Goal: Transaction & Acquisition: Subscribe to service/newsletter

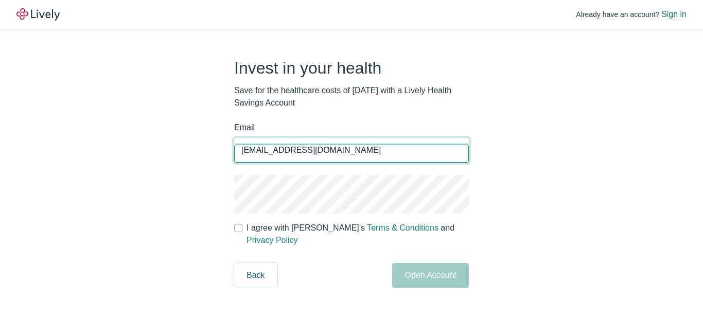
type input "[EMAIL_ADDRESS][DOMAIN_NAME]"
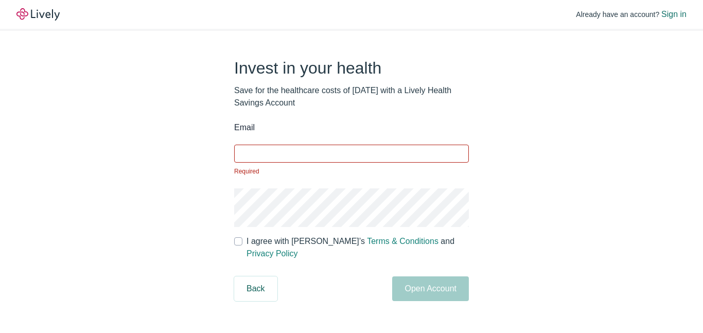
click at [242, 232] on form "Email ​ Required I agree with Lively’s Terms & Conditions and Privacy Policy Ba…" at bounding box center [351, 212] width 235 height 180
click at [282, 162] on div "​" at bounding box center [351, 150] width 235 height 25
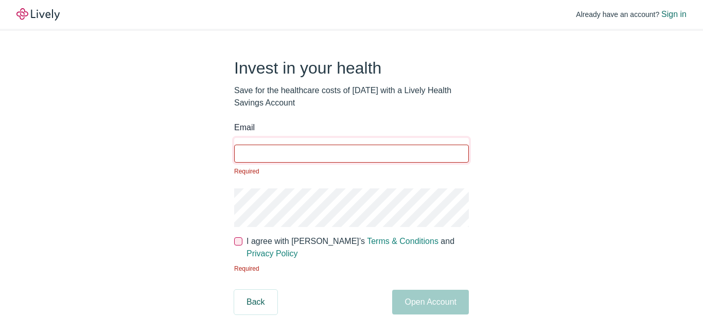
type input "e"
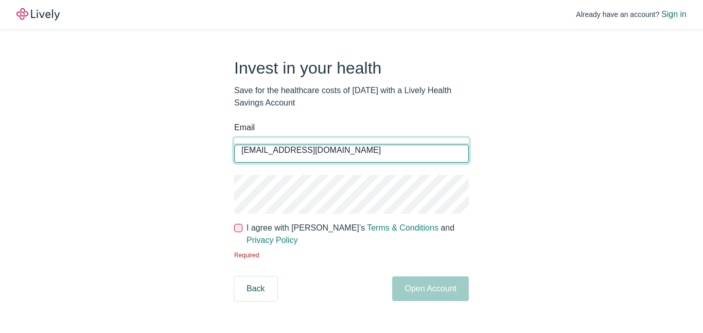
type input "demarionc48@gamil.com"
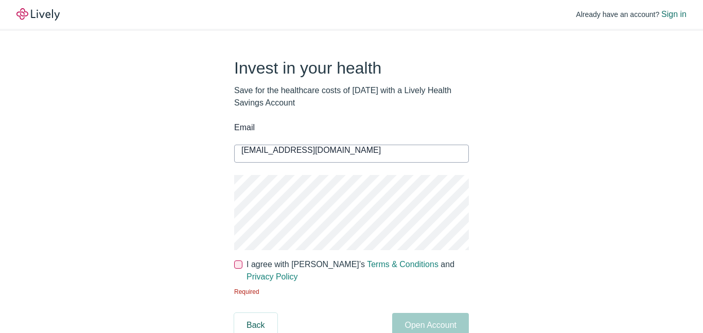
click at [236, 264] on input "I agree with Lively’s Terms & Conditions and Privacy Policy" at bounding box center [238, 265] width 8 height 8
checkbox input "true"
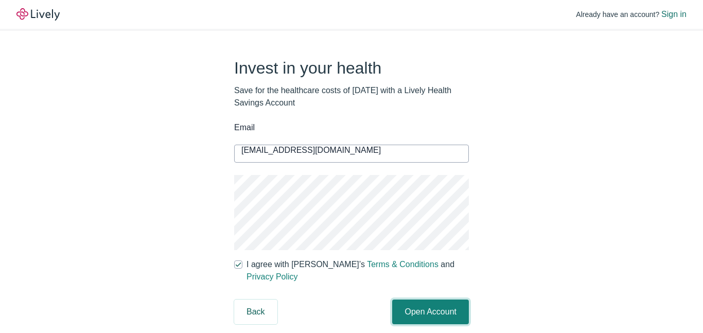
click at [424, 307] on button "Open Account" at bounding box center [430, 312] width 77 height 25
